Goal: Obtain resource: Obtain resource

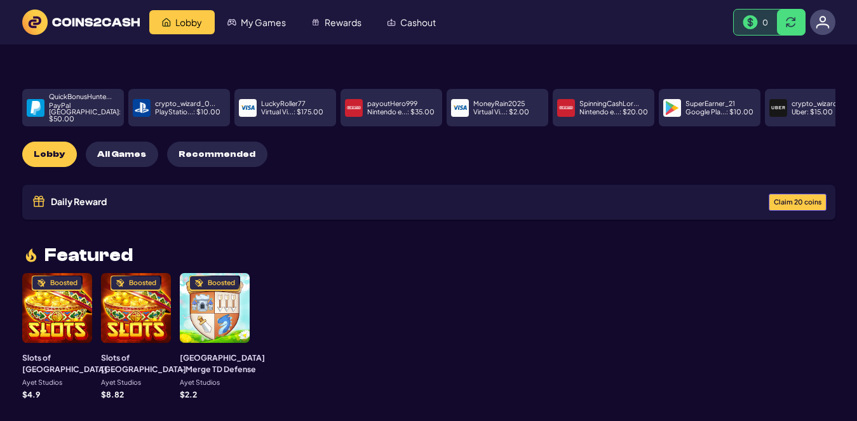
click at [789, 199] on span "Claim 20 coins" at bounding box center [798, 202] width 48 height 7
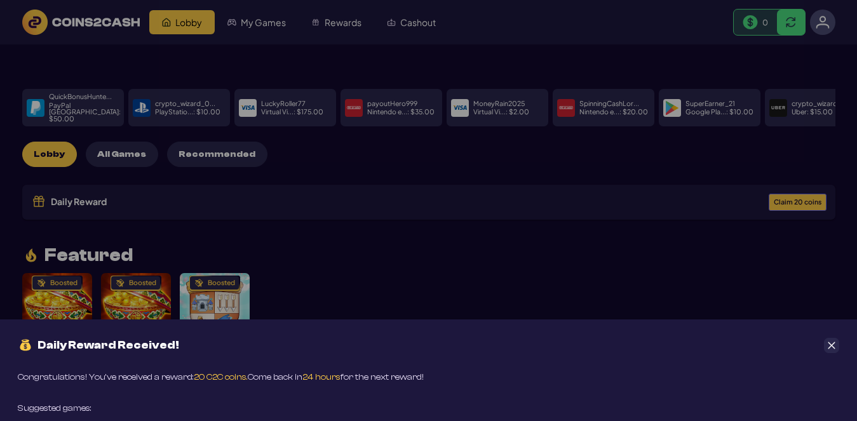
click at [829, 344] on icon "Close" at bounding box center [831, 345] width 9 height 9
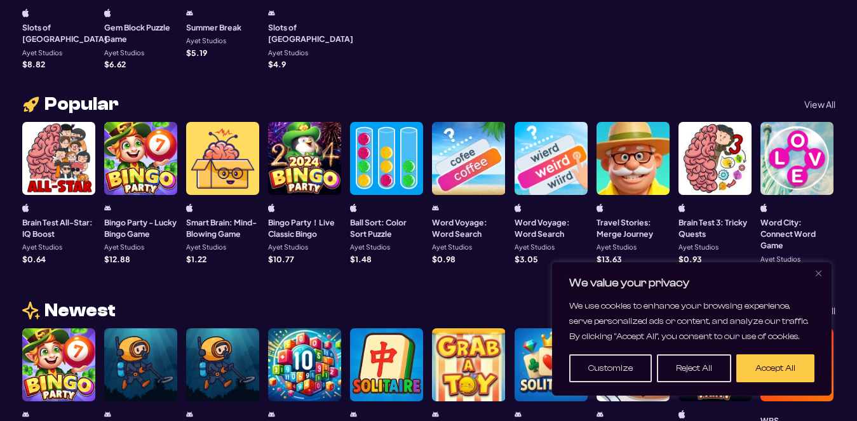
scroll to position [823, 0]
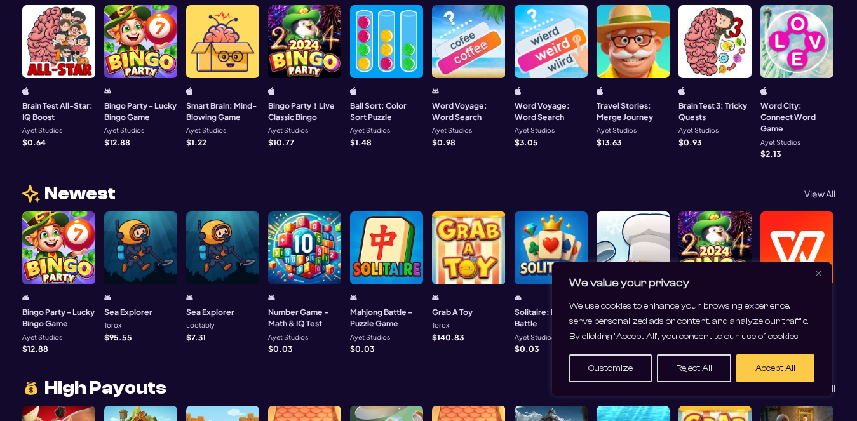
click at [817, 274] on img "Close" at bounding box center [818, 274] width 6 height 6
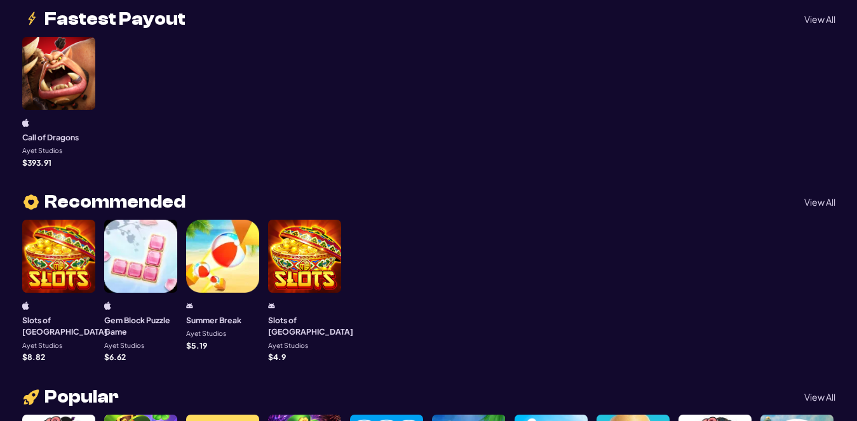
scroll to position [0, 0]
